Goal: Transaction & Acquisition: Book appointment/travel/reservation

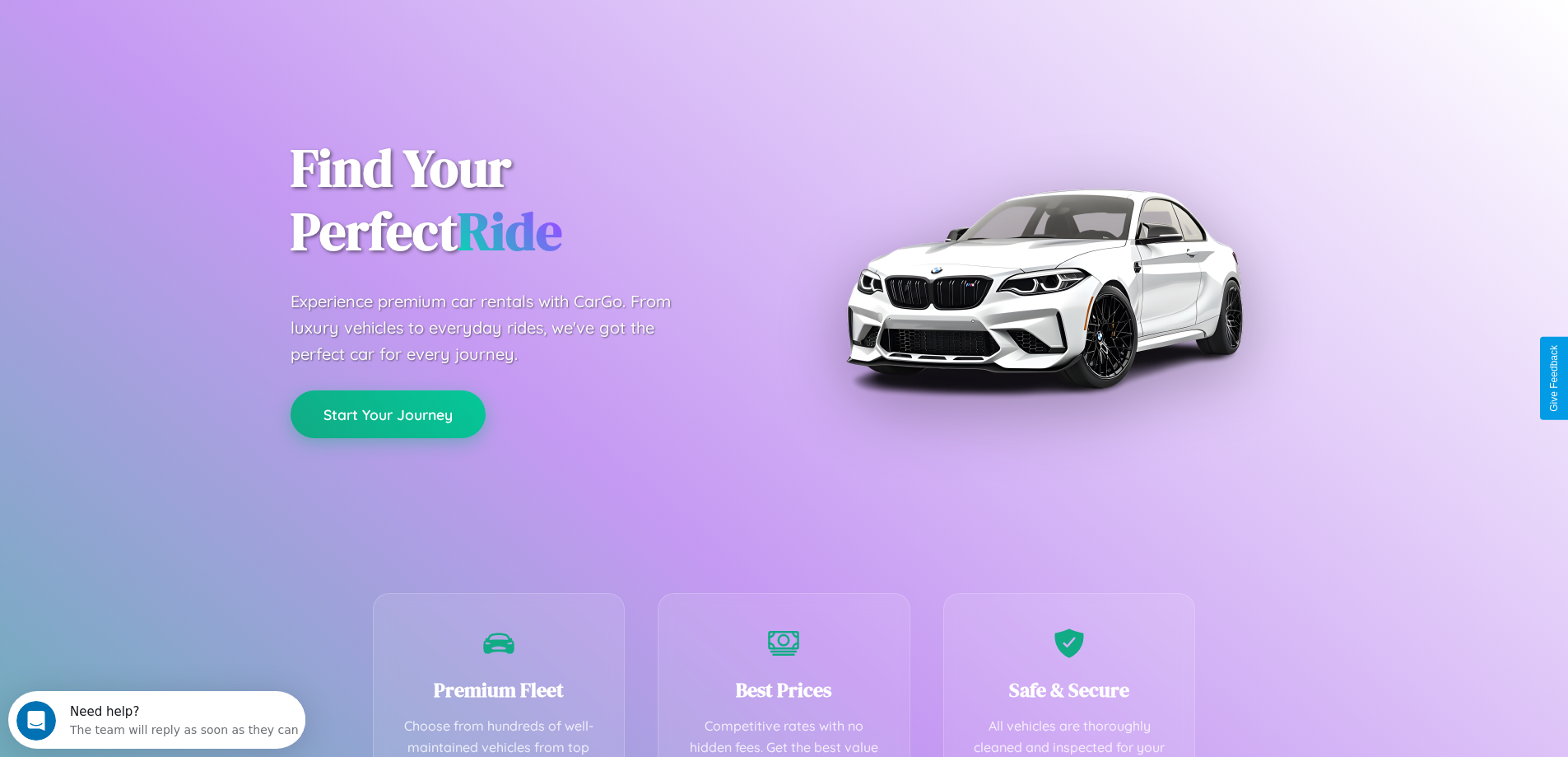
click at [387, 414] on button "Start Your Journey" at bounding box center [387, 414] width 195 height 48
click at [387, 414] on button "Start Your Journey" at bounding box center [387, 414] width 195 height 48
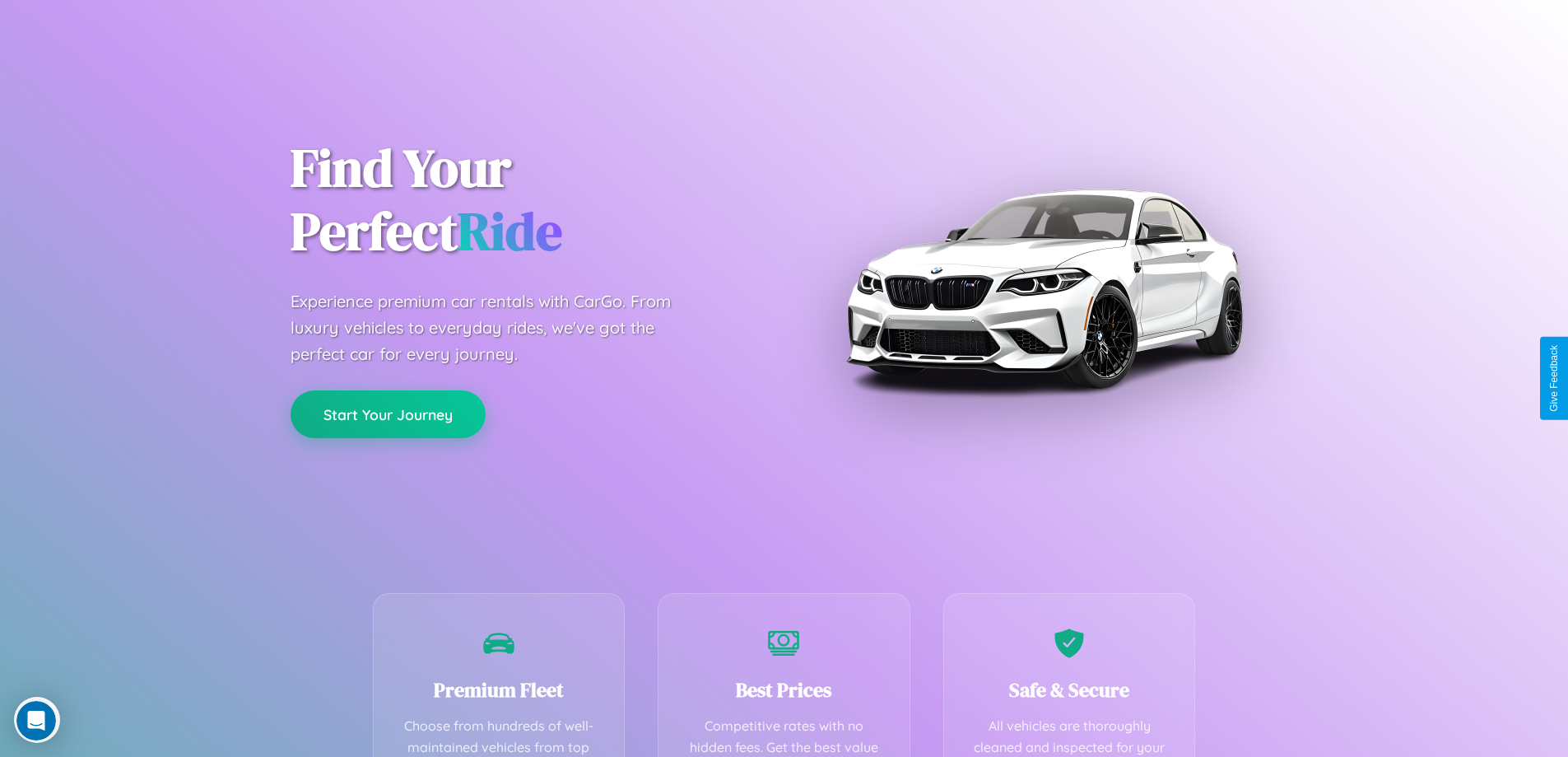
click at [387, 414] on button "Start Your Journey" at bounding box center [387, 414] width 195 height 48
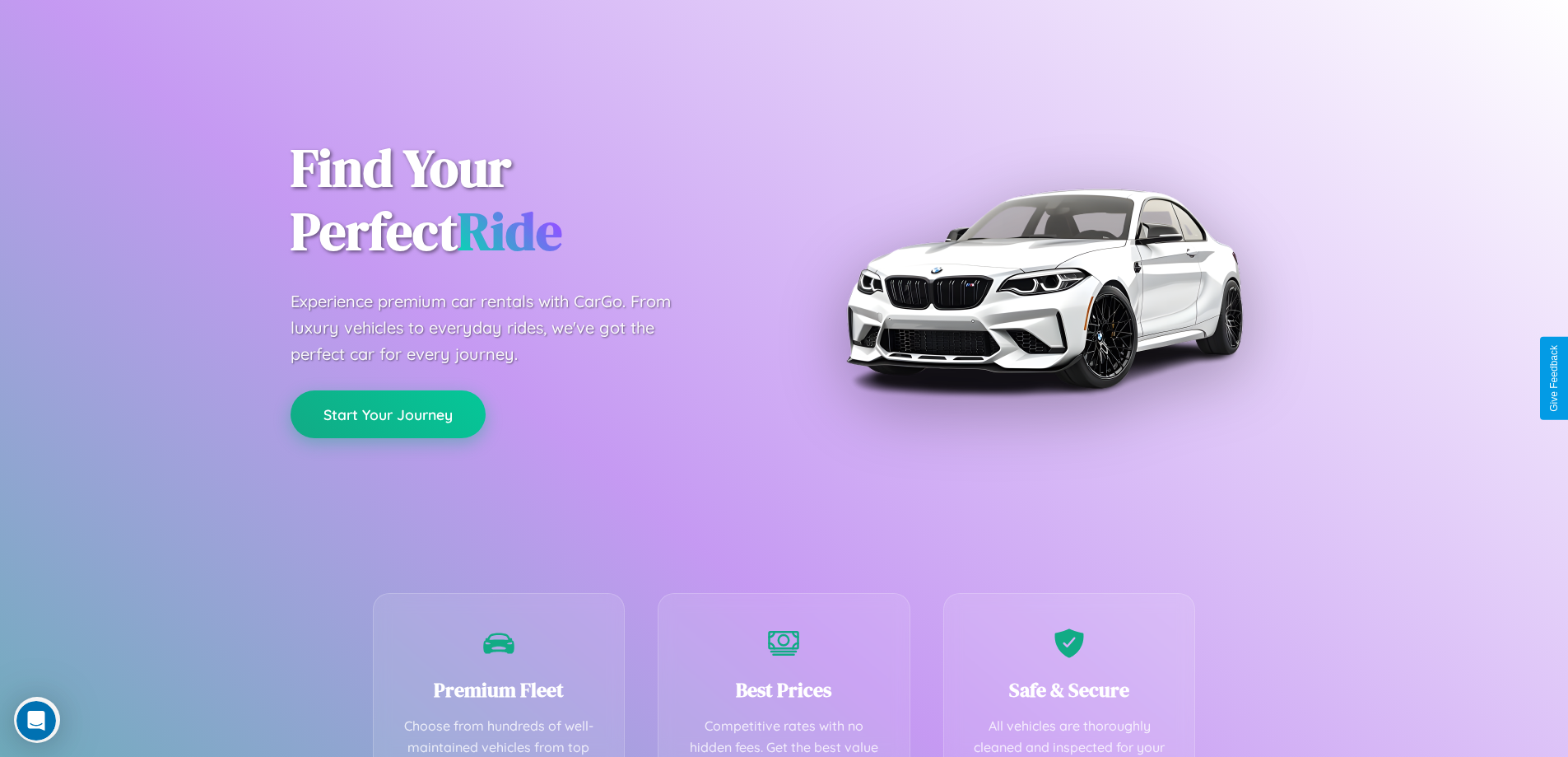
click at [387, 414] on button "Start Your Journey" at bounding box center [387, 414] width 195 height 48
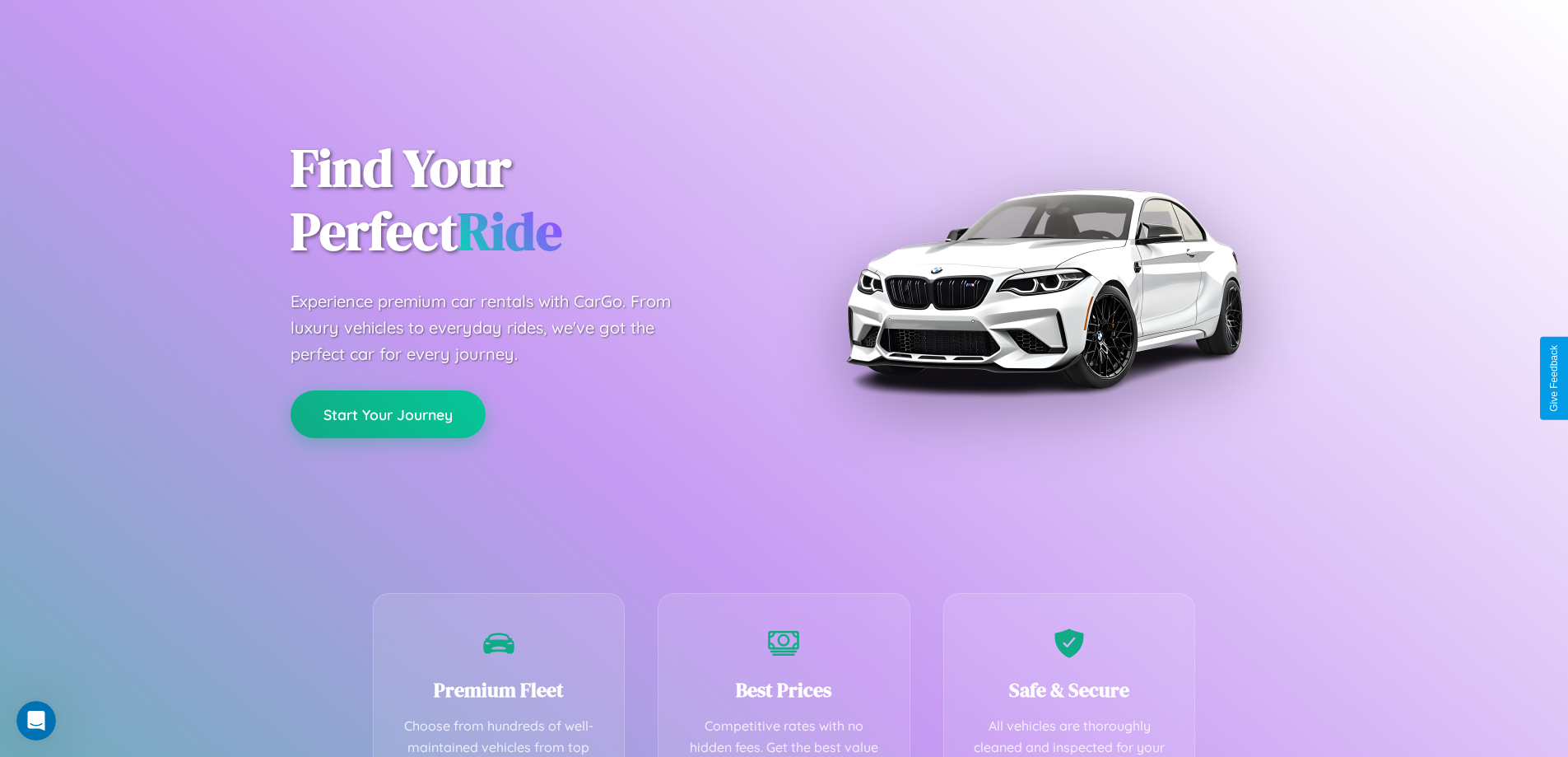
click at [387, 414] on button "Start Your Journey" at bounding box center [387, 414] width 195 height 48
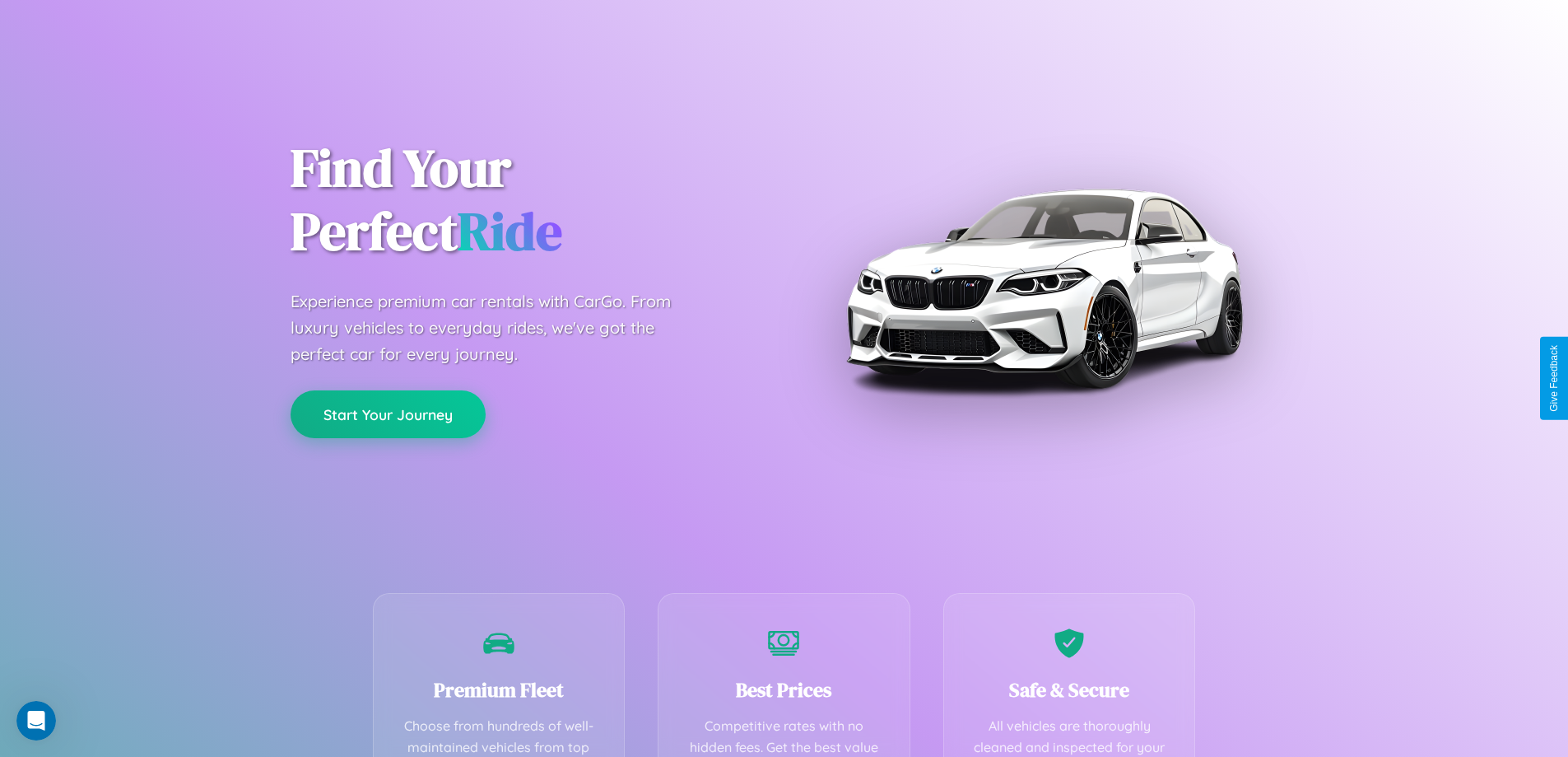
click at [387, 414] on button "Start Your Journey" at bounding box center [387, 414] width 195 height 48
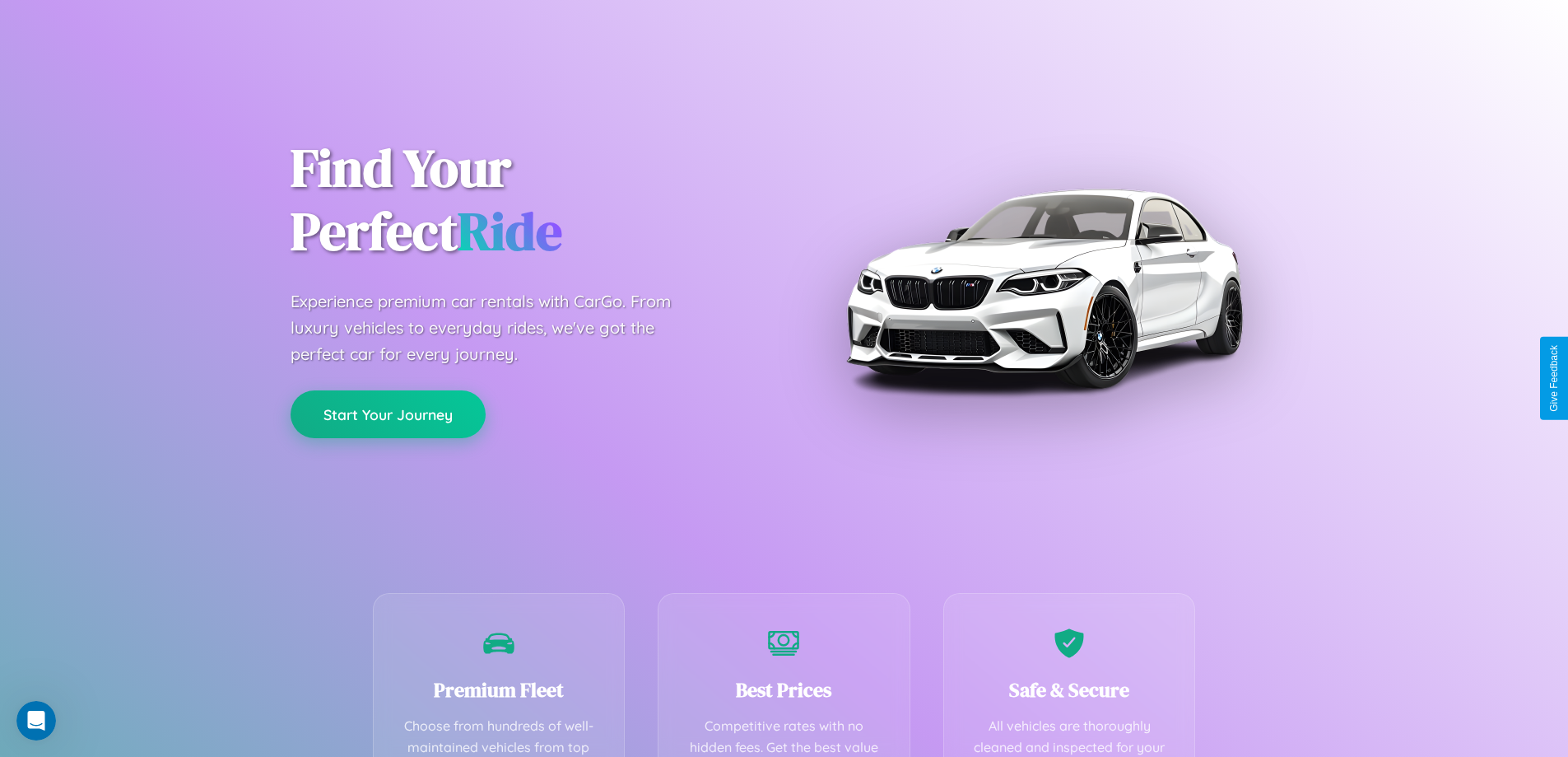
click at [387, 414] on button "Start Your Journey" at bounding box center [387, 414] width 195 height 48
